Goal: Task Accomplishment & Management: Manage account settings

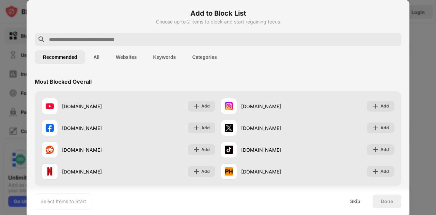
click at [249, 44] on div at bounding box center [218, 40] width 366 height 14
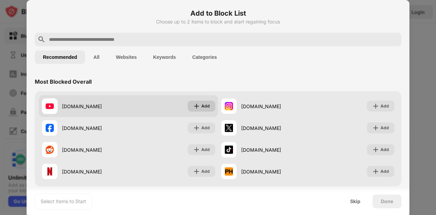
click at [202, 106] on div "Add" at bounding box center [205, 106] width 9 height 7
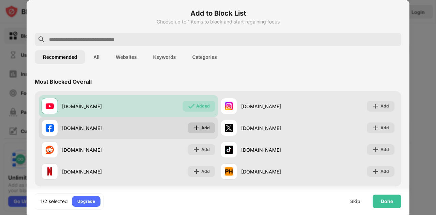
click at [195, 125] on img at bounding box center [196, 128] width 7 height 7
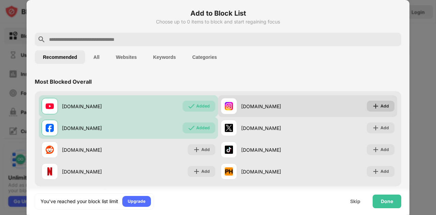
click at [374, 104] on img at bounding box center [375, 106] width 7 height 7
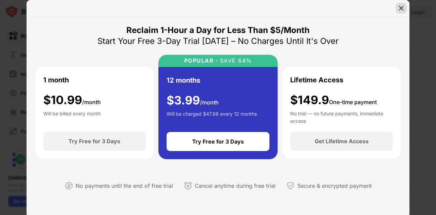
click at [401, 10] on img at bounding box center [401, 8] width 7 height 7
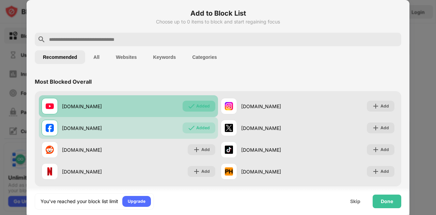
click at [201, 107] on div "Added" at bounding box center [203, 106] width 14 height 7
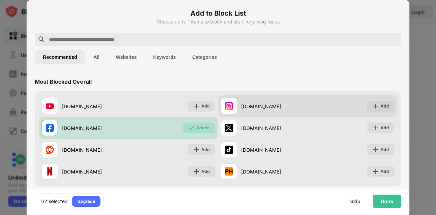
click at [254, 107] on div "[DOMAIN_NAME]" at bounding box center [274, 106] width 66 height 7
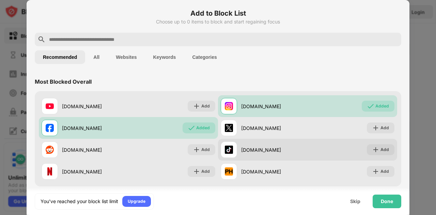
click at [243, 142] on div "[DOMAIN_NAME]" at bounding box center [264, 150] width 87 height 16
click at [384, 148] on div "Add" at bounding box center [381, 149] width 28 height 11
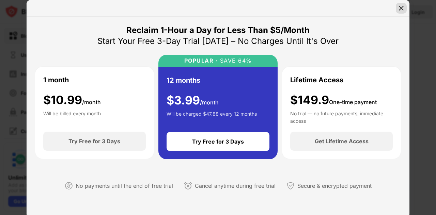
click at [400, 10] on img at bounding box center [401, 8] width 7 height 7
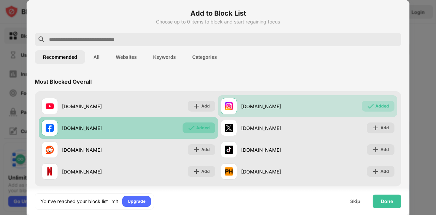
click at [200, 129] on div "Added" at bounding box center [203, 128] width 14 height 7
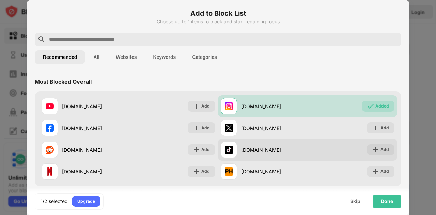
click at [241, 147] on div "[DOMAIN_NAME]" at bounding box center [274, 149] width 66 height 7
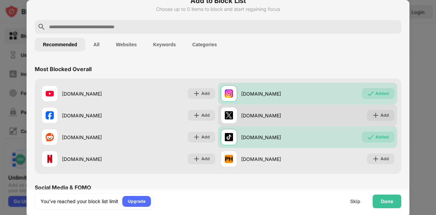
scroll to position [13, 0]
click at [234, 112] on div at bounding box center [229, 115] width 16 height 16
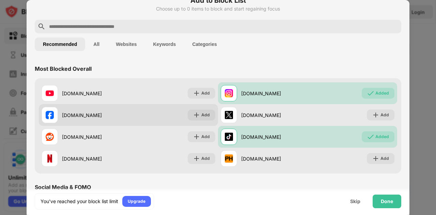
click at [134, 115] on div "[DOMAIN_NAME] Add" at bounding box center [128, 115] width 179 height 22
click at [202, 115] on div "Add" at bounding box center [205, 115] width 9 height 7
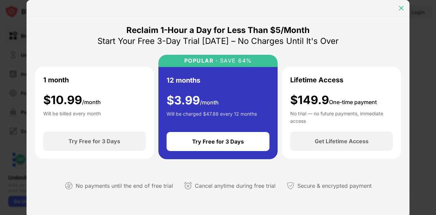
click at [401, 8] on img at bounding box center [401, 8] width 7 height 7
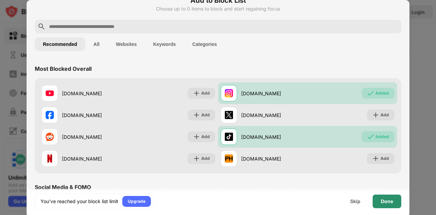
click at [379, 199] on div "Done" at bounding box center [387, 202] width 29 height 14
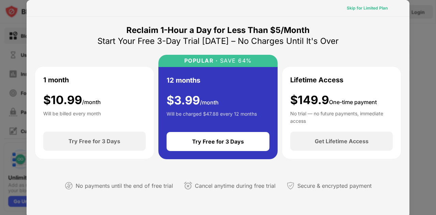
click at [354, 8] on div "Skip for Limited Plan" at bounding box center [367, 8] width 41 height 7
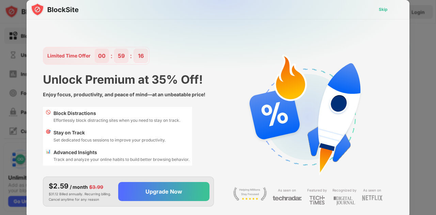
click at [379, 11] on div "Skip" at bounding box center [383, 9] width 9 height 7
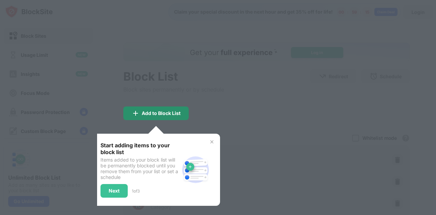
click at [155, 114] on div "Add to Block List" at bounding box center [161, 113] width 39 height 5
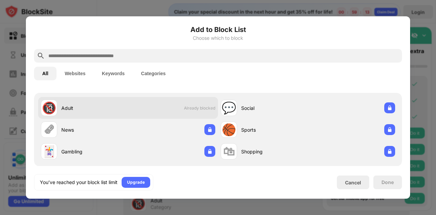
scroll to position [16, 0]
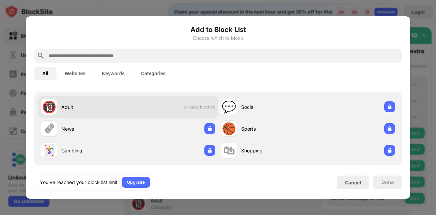
click at [174, 107] on div "🔞 Adult Already blocked" at bounding box center [128, 107] width 180 height 22
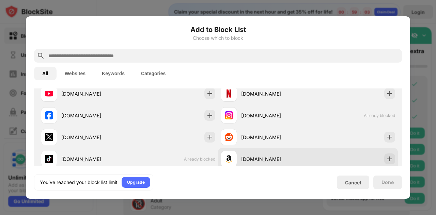
scroll to position [125, 0]
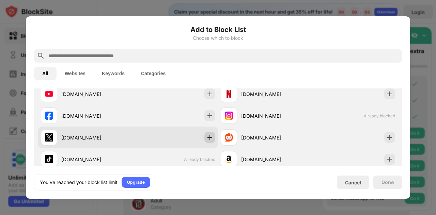
click at [206, 137] on img at bounding box center [209, 137] width 7 height 7
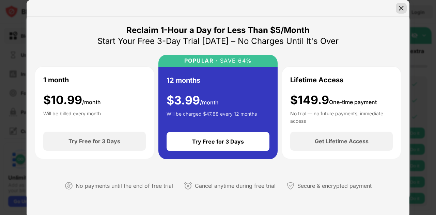
click at [401, 6] on img at bounding box center [401, 8] width 7 height 7
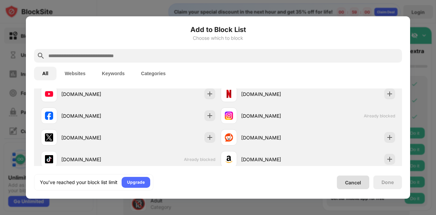
click at [349, 183] on div "Cancel" at bounding box center [353, 183] width 16 height 6
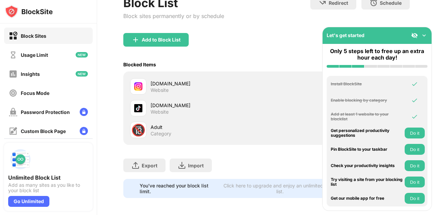
scroll to position [74, 0]
click at [423, 35] on img at bounding box center [424, 35] width 7 height 7
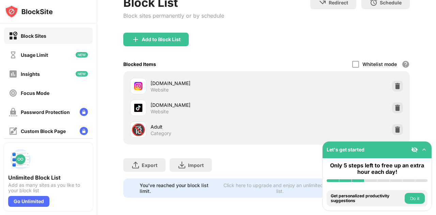
scroll to position [0, 0]
